Goal: Browse casually

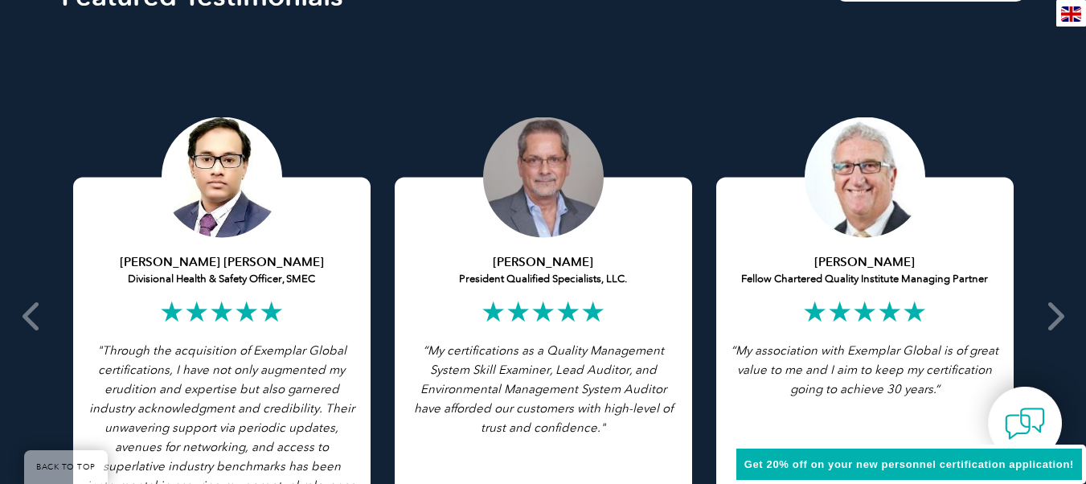
scroll to position [3216, 0]
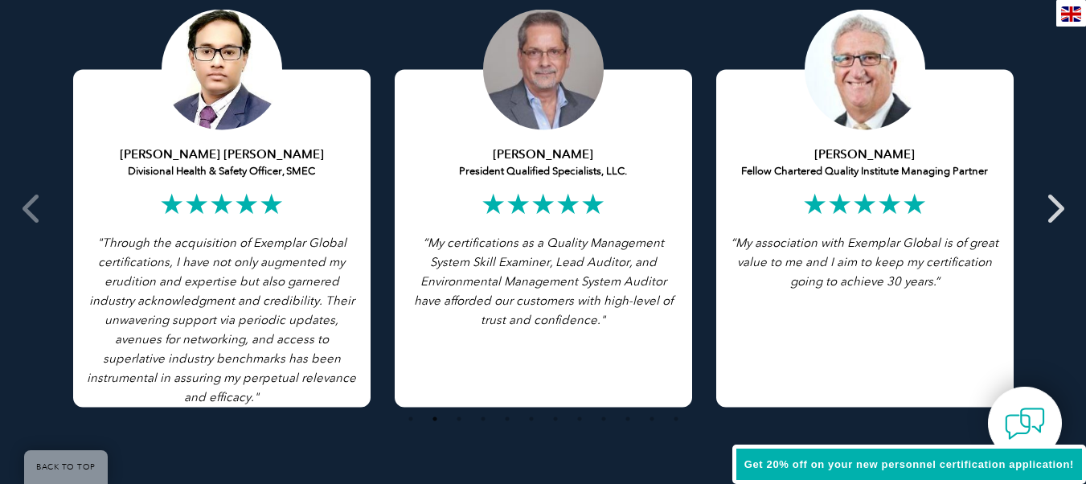
click at [1036, 203] on span at bounding box center [1054, 208] width 39 height 559
click at [1054, 208] on icon at bounding box center [1054, 208] width 20 height 0
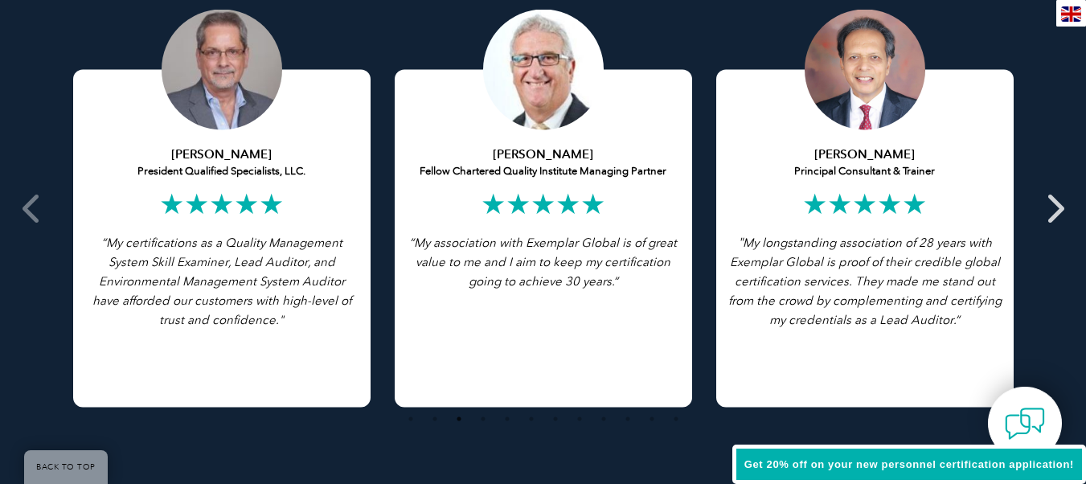
click at [1054, 208] on icon at bounding box center [1054, 208] width 20 height 0
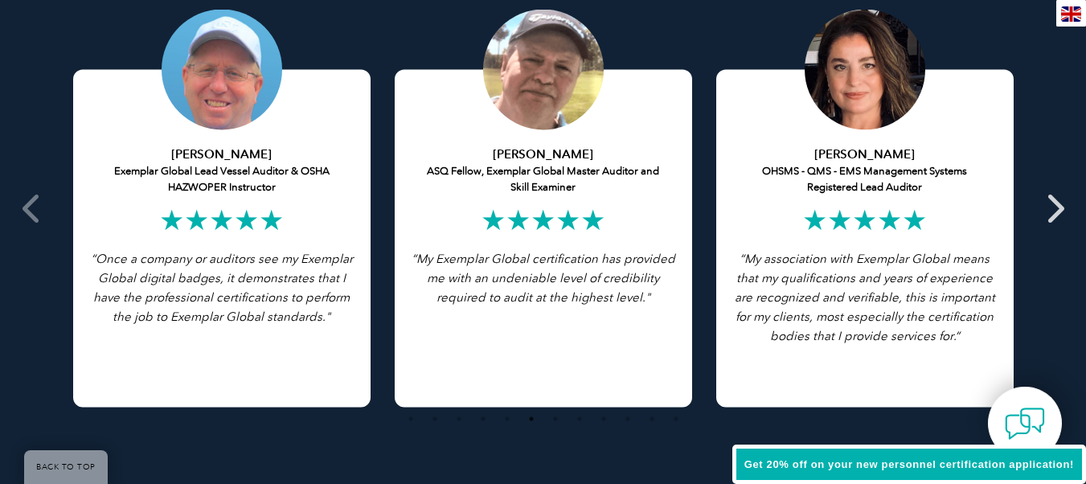
click at [1052, 208] on icon at bounding box center [1054, 208] width 20 height 0
